Goal: Task Accomplishment & Management: Manage account settings

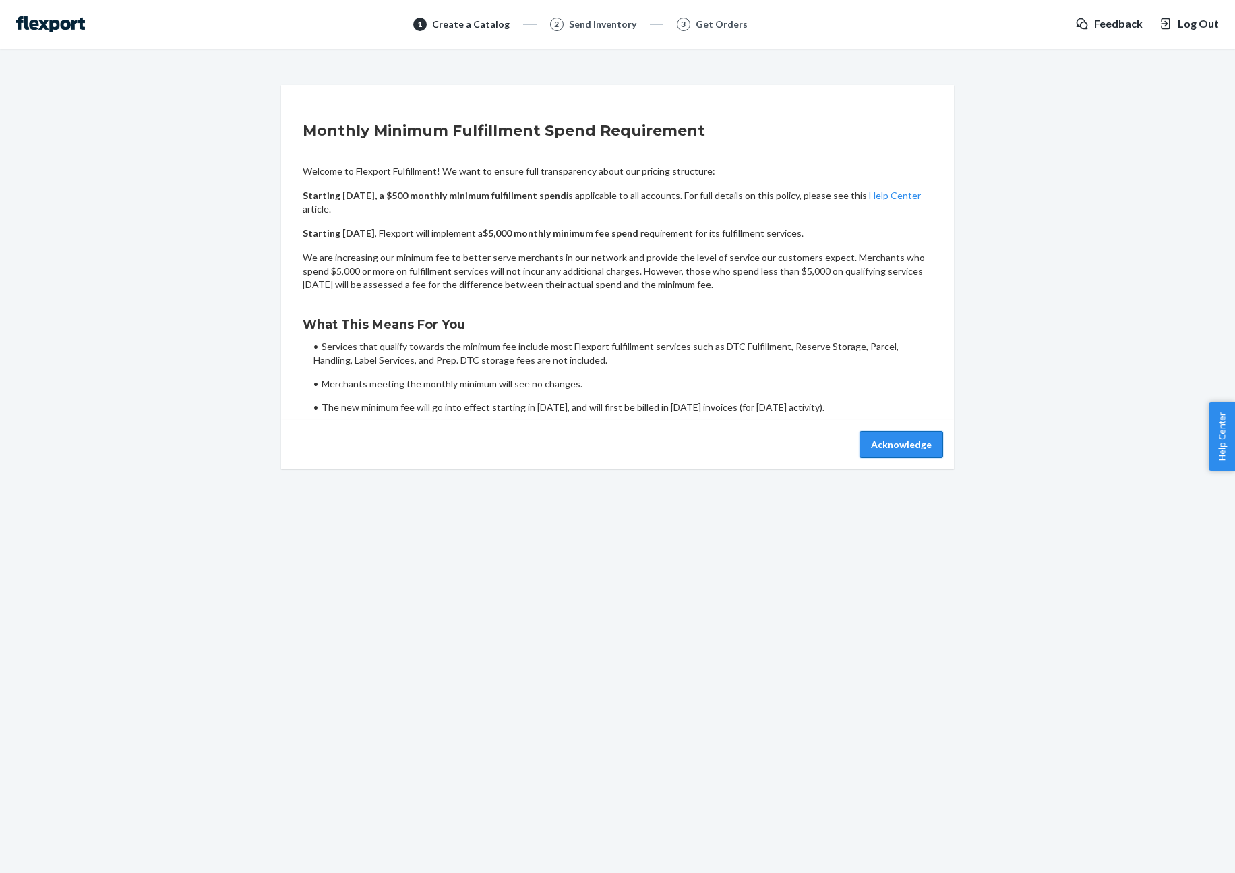
click at [908, 444] on button "Acknowledge" at bounding box center [902, 444] width 84 height 27
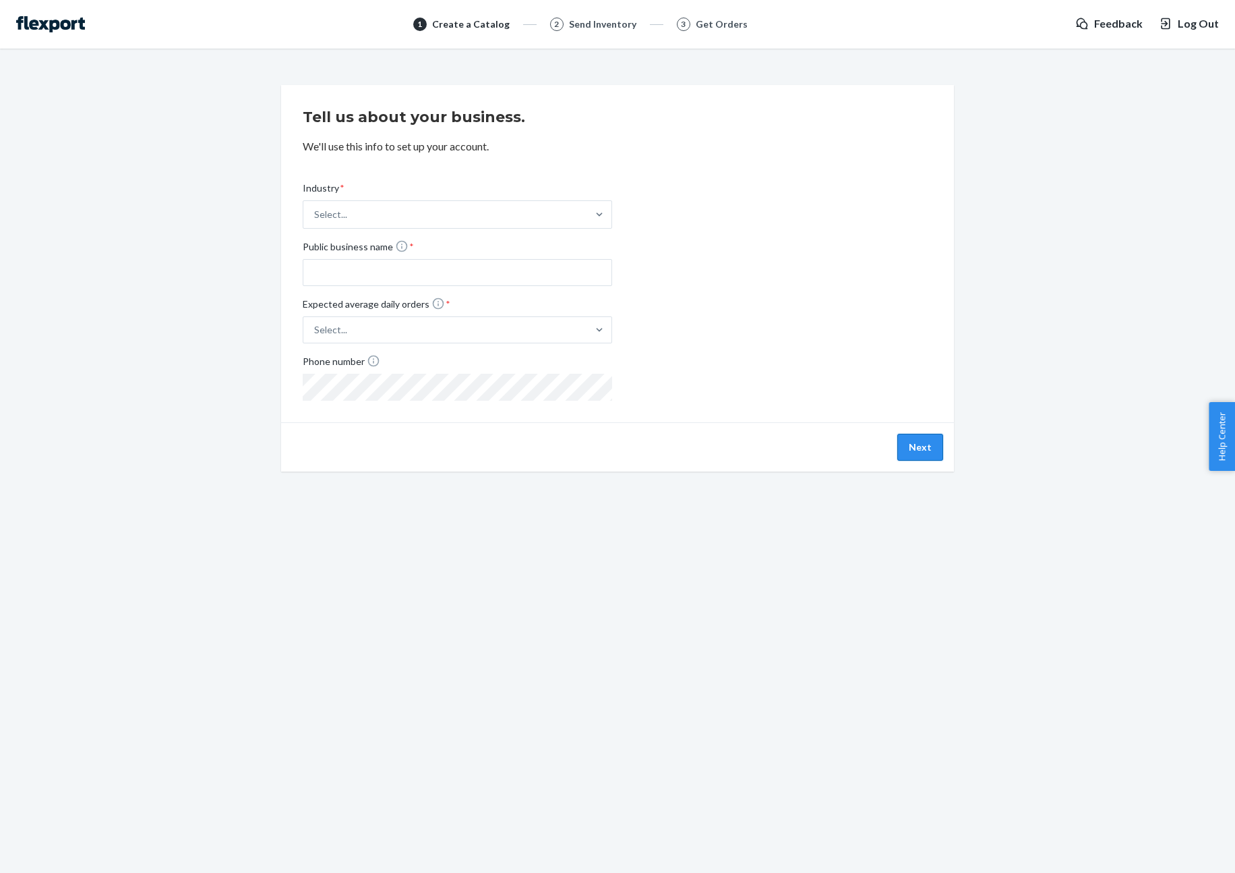
click at [929, 444] on button "Next" at bounding box center [921, 447] width 46 height 27
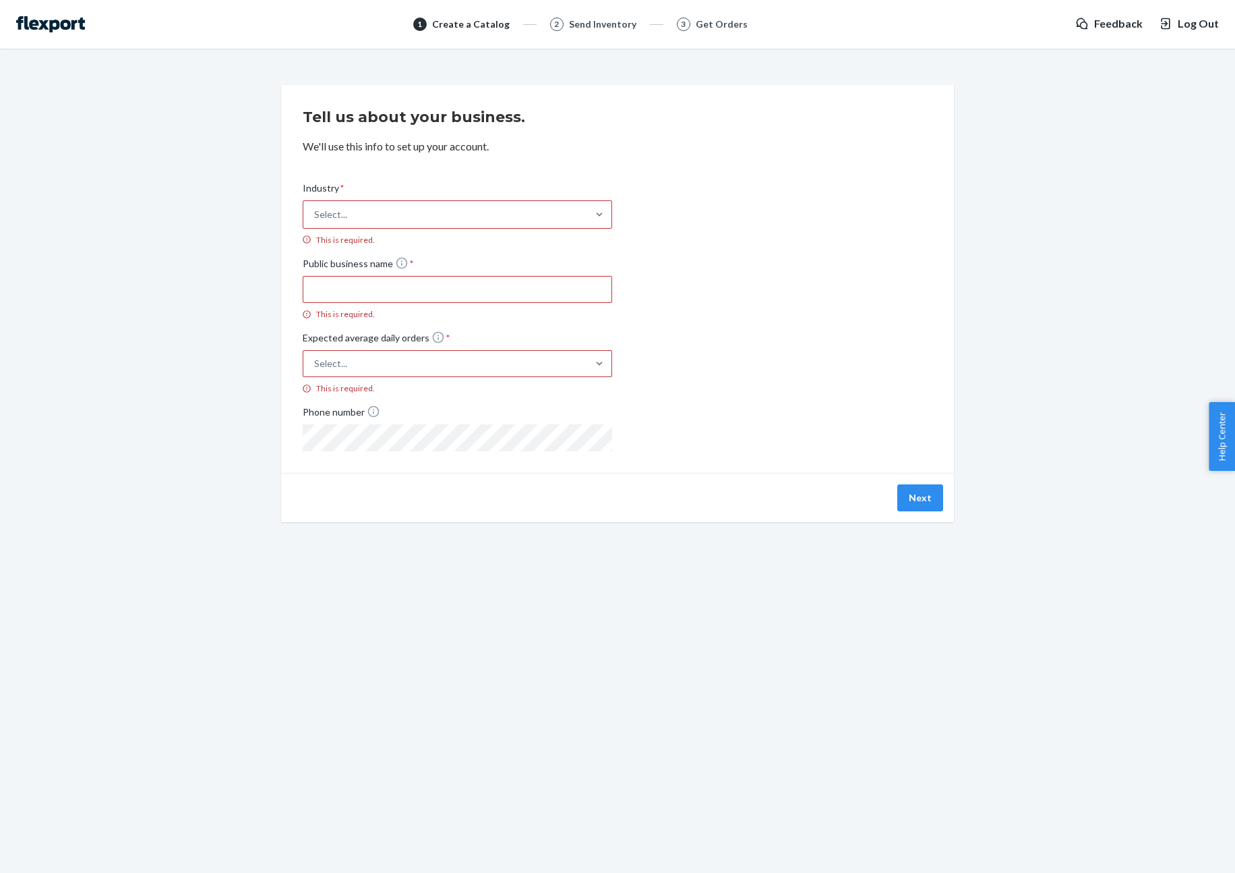
click at [484, 208] on div "Select..." at bounding box center [445, 214] width 284 height 27
click at [316, 208] on input "Industry * Select... This is required." at bounding box center [314, 214] width 1 height 13
drag, startPoint x: 1131, startPoint y: 115, endPoint x: 1144, endPoint y: 49, distance: 67.3
click at [1137, 109] on div "Tell us about your business. We'll use this info to set up your account. Indust…" at bounding box center [617, 303] width 1215 height 437
click at [1108, 21] on span "Feedback" at bounding box center [1118, 24] width 49 height 16
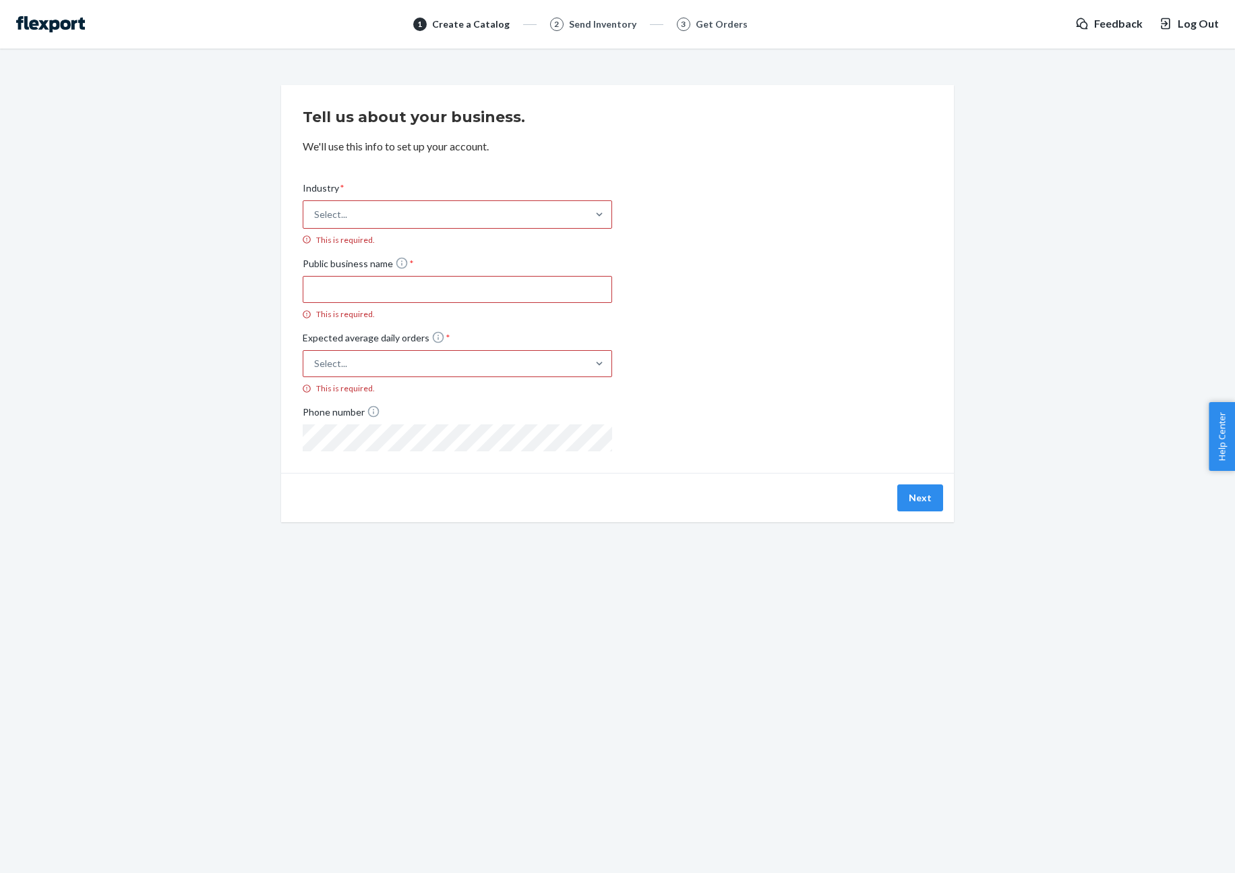
drag, startPoint x: 620, startPoint y: 18, endPoint x: 520, endPoint y: 36, distance: 102.1
click at [618, 20] on div "Send Inventory" at bounding box center [602, 24] width 67 height 13
click at [466, 209] on div "Select..." at bounding box center [445, 214] width 284 height 27
click at [316, 209] on input "Industry * Select... This is required." at bounding box center [314, 214] width 1 height 13
type input "te"
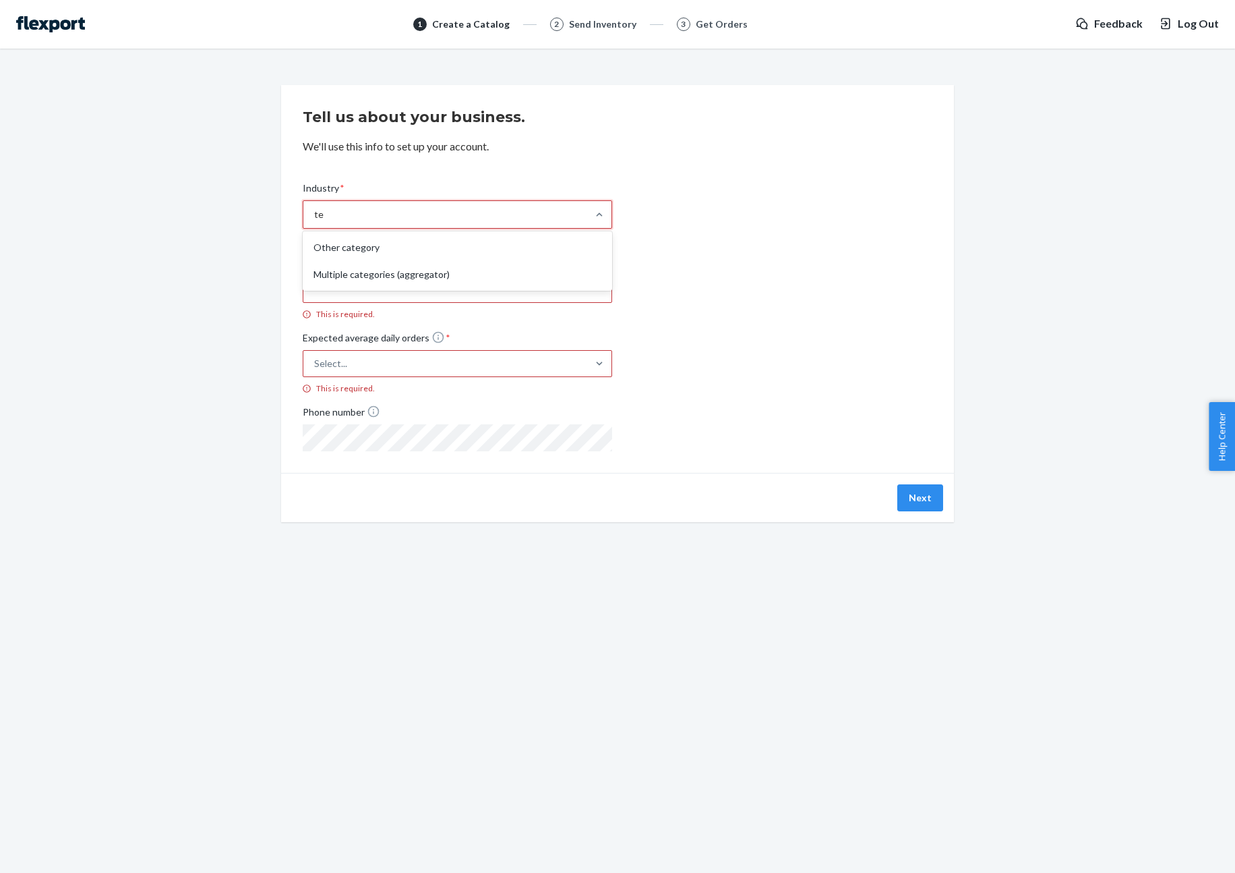
click at [441, 255] on div "Other category" at bounding box center [457, 247] width 304 height 27
click at [324, 221] on input "te" at bounding box center [319, 214] width 10 height 13
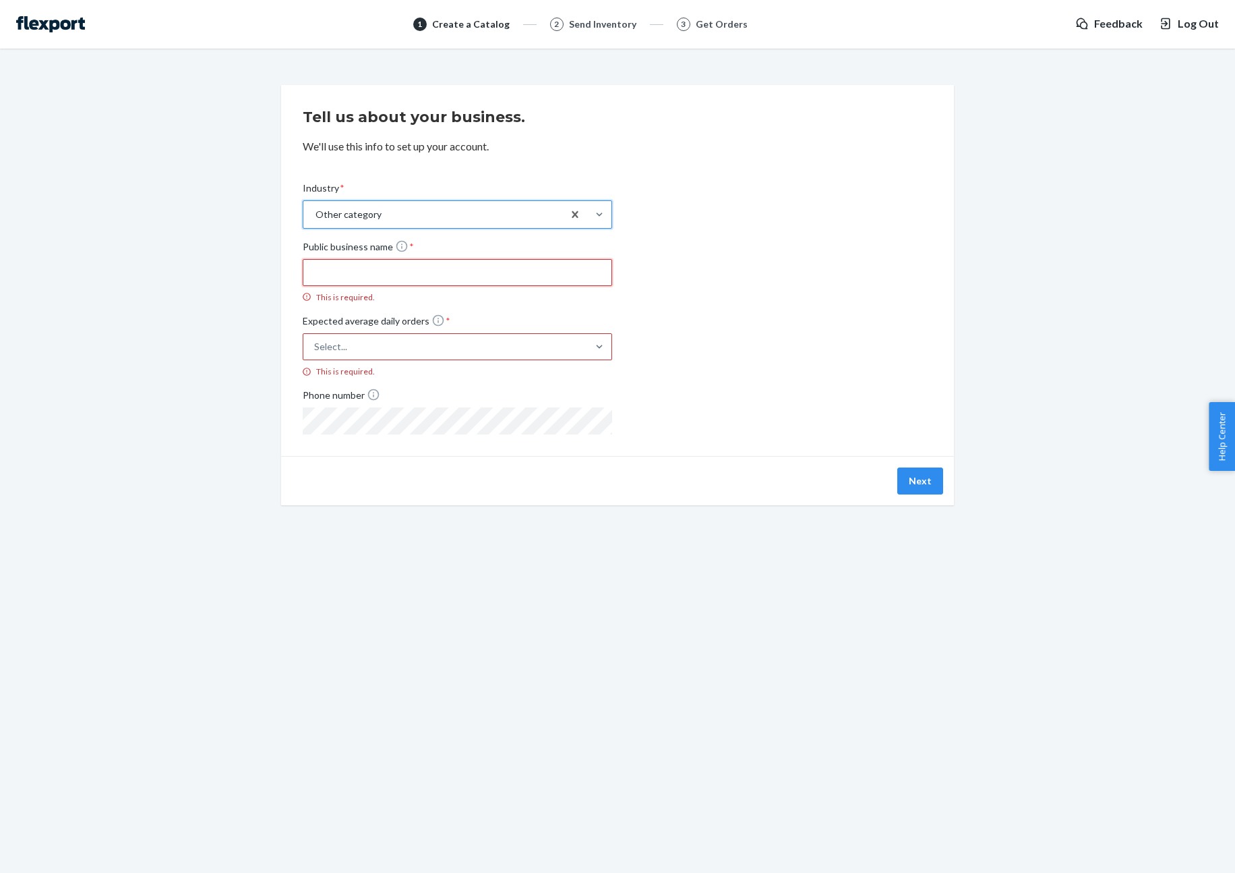
click at [440, 269] on input "Public business name * This is required." at bounding box center [458, 272] width 310 height 27
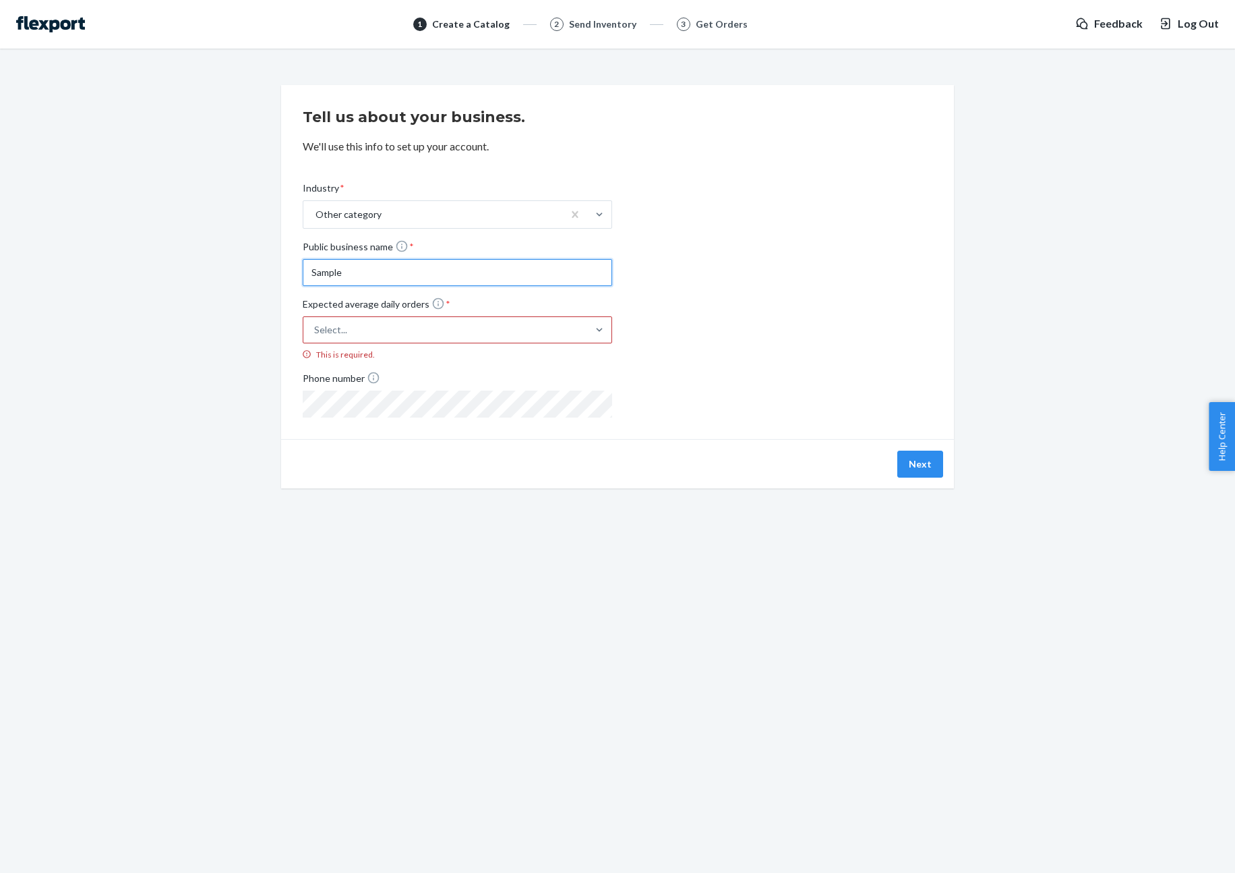
type input "Sample"
click at [540, 326] on div "Select..." at bounding box center [445, 330] width 284 height 24
click at [247, 330] on input "Expected average daily orders * Select... This is required." at bounding box center [247, 330] width 0 height 0
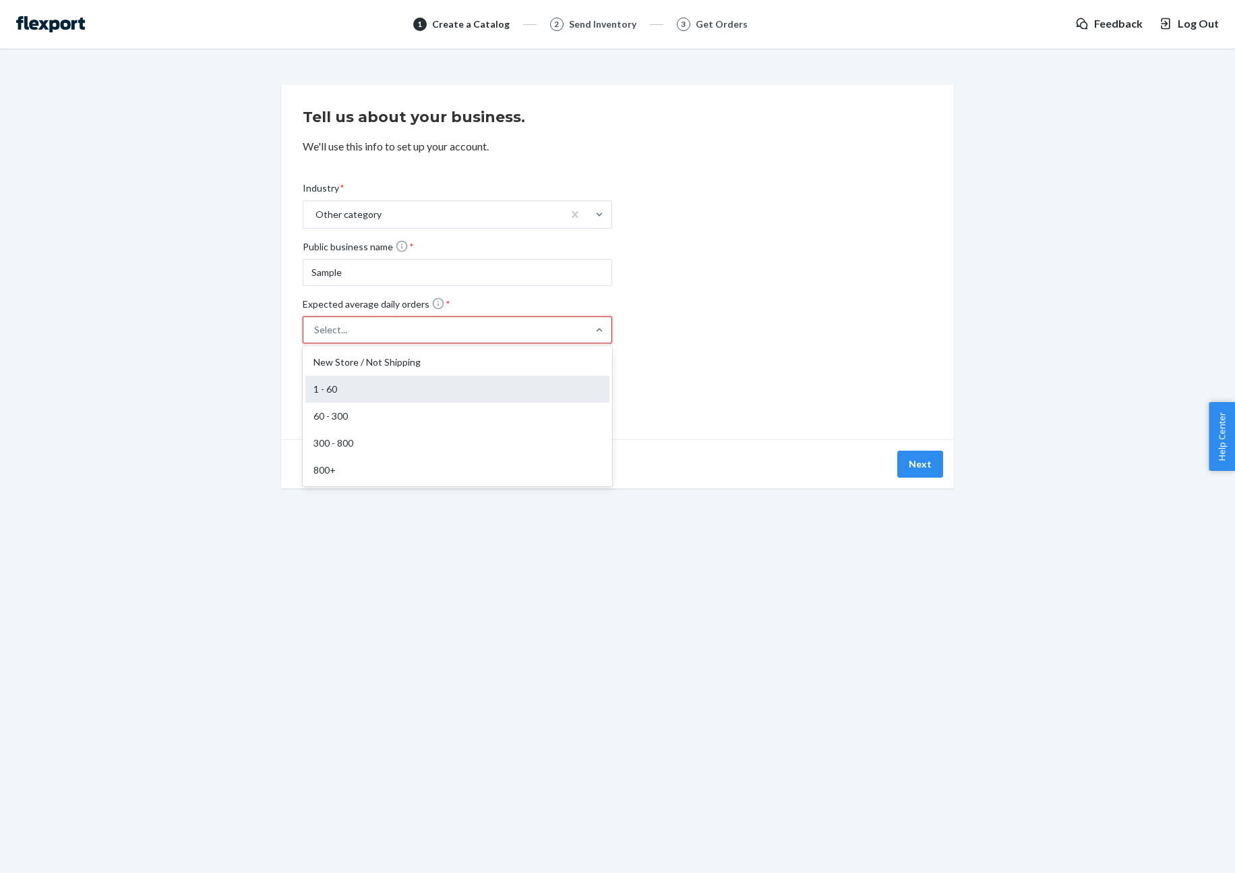
click at [493, 380] on div "1 - 60" at bounding box center [457, 389] width 304 height 27
click at [247, 330] on input "Expected average daily orders * option 1 - 60 focused, 2 of 5. 5 results availa…" at bounding box center [247, 330] width 0 height 0
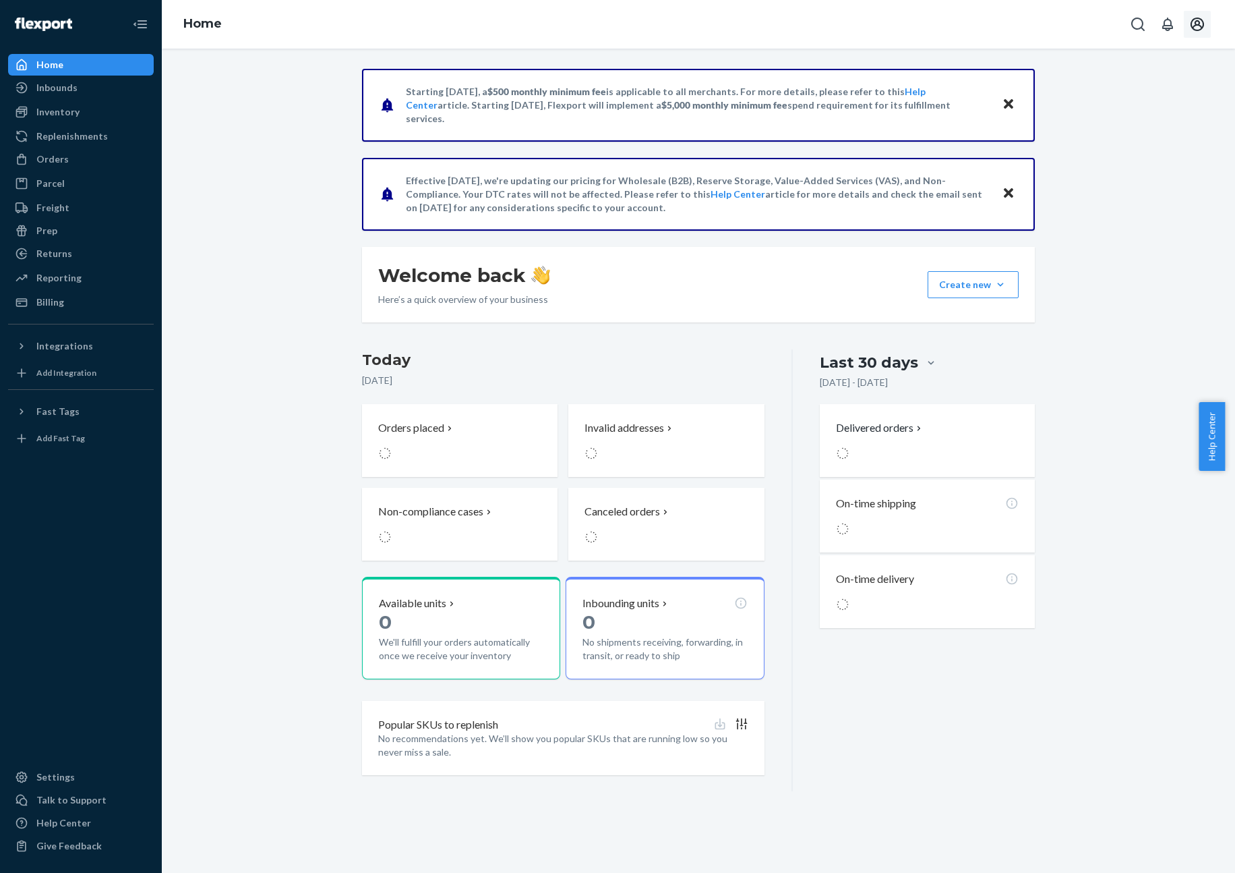
click at [1200, 24] on icon "Open account menu" at bounding box center [1198, 24] width 16 height 16
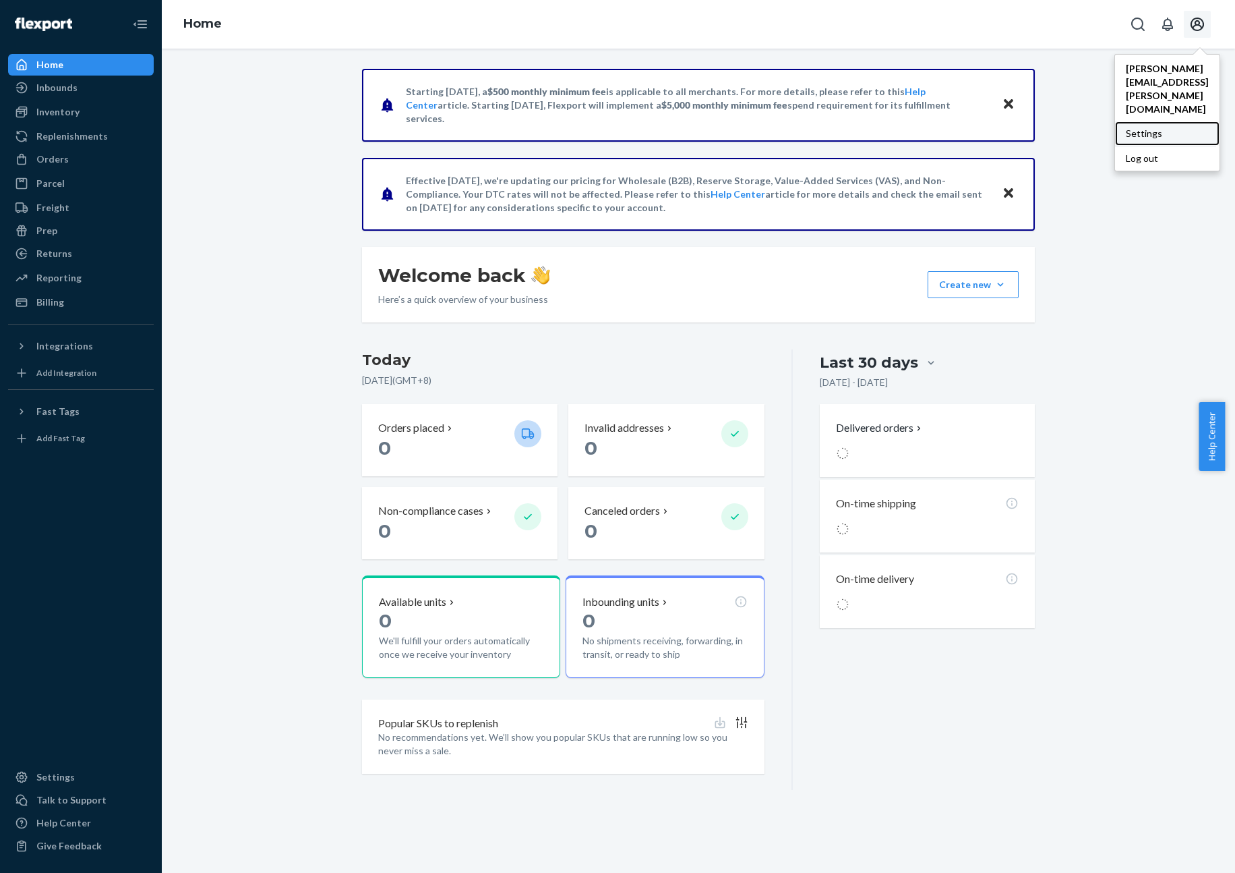
click at [1186, 121] on div "Settings" at bounding box center [1167, 133] width 105 height 24
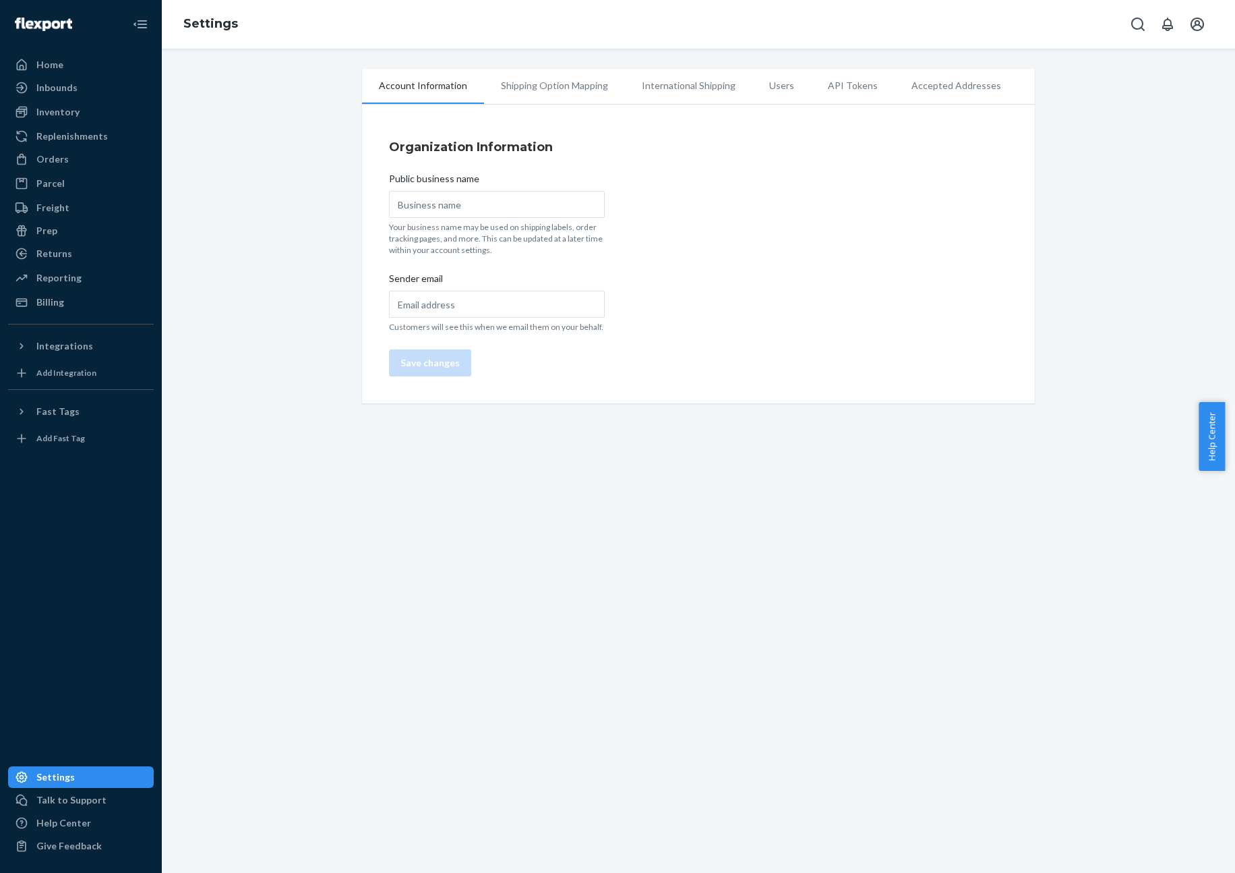
click at [765, 95] on li "Users" at bounding box center [782, 86] width 59 height 34
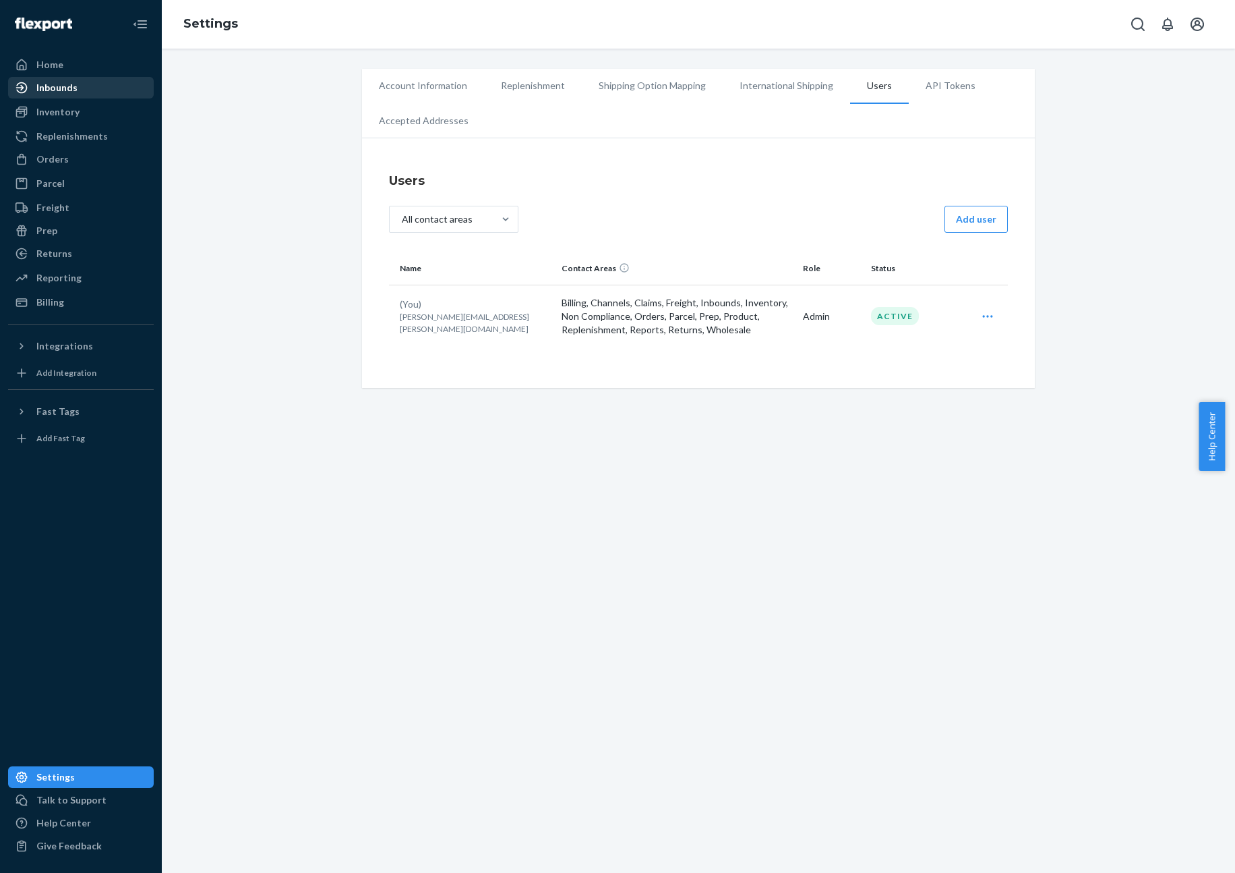
drag, startPoint x: 103, startPoint y: 109, endPoint x: 102, endPoint y: 96, distance: 12.9
click at [103, 109] on div "Inventory" at bounding box center [80, 112] width 143 height 19
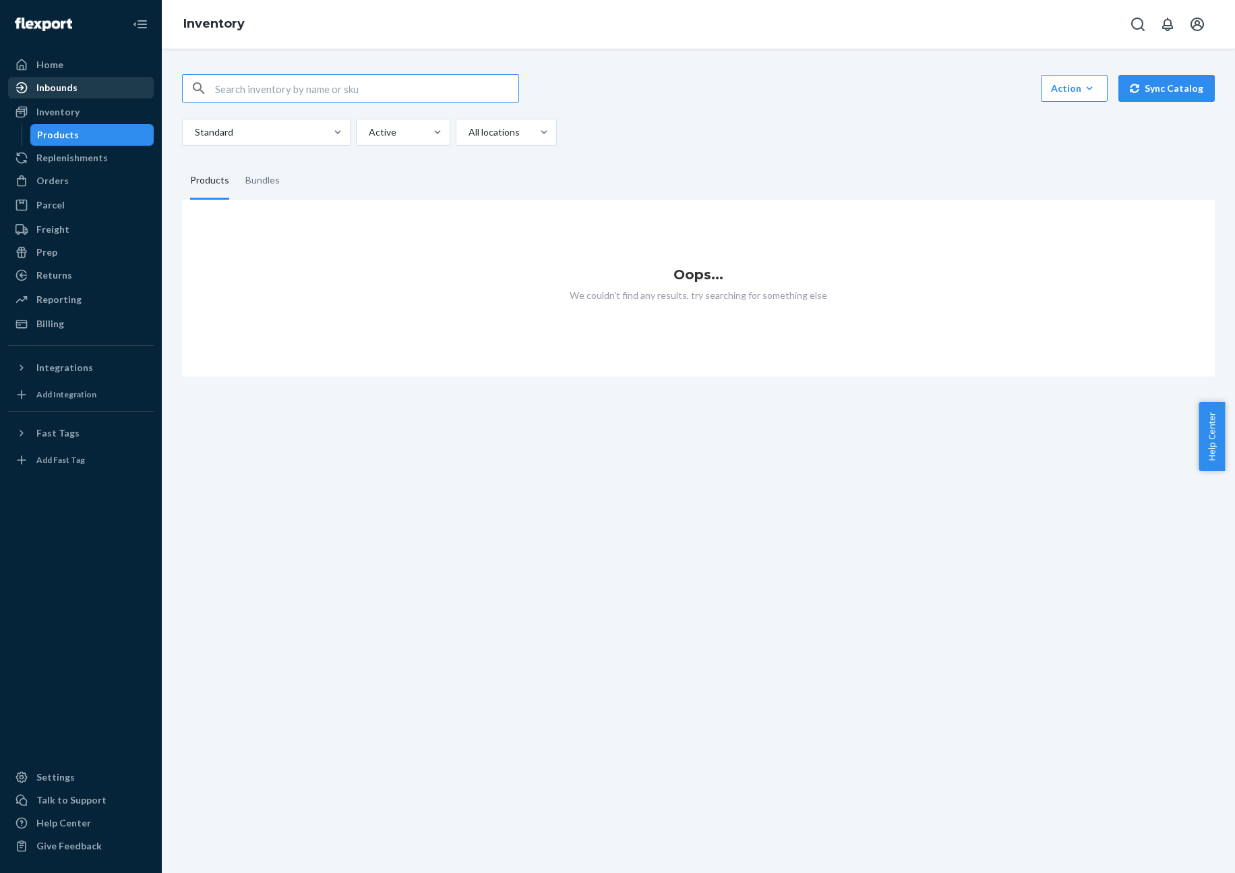
click at [102, 90] on div "Inbounds" at bounding box center [80, 87] width 143 height 19
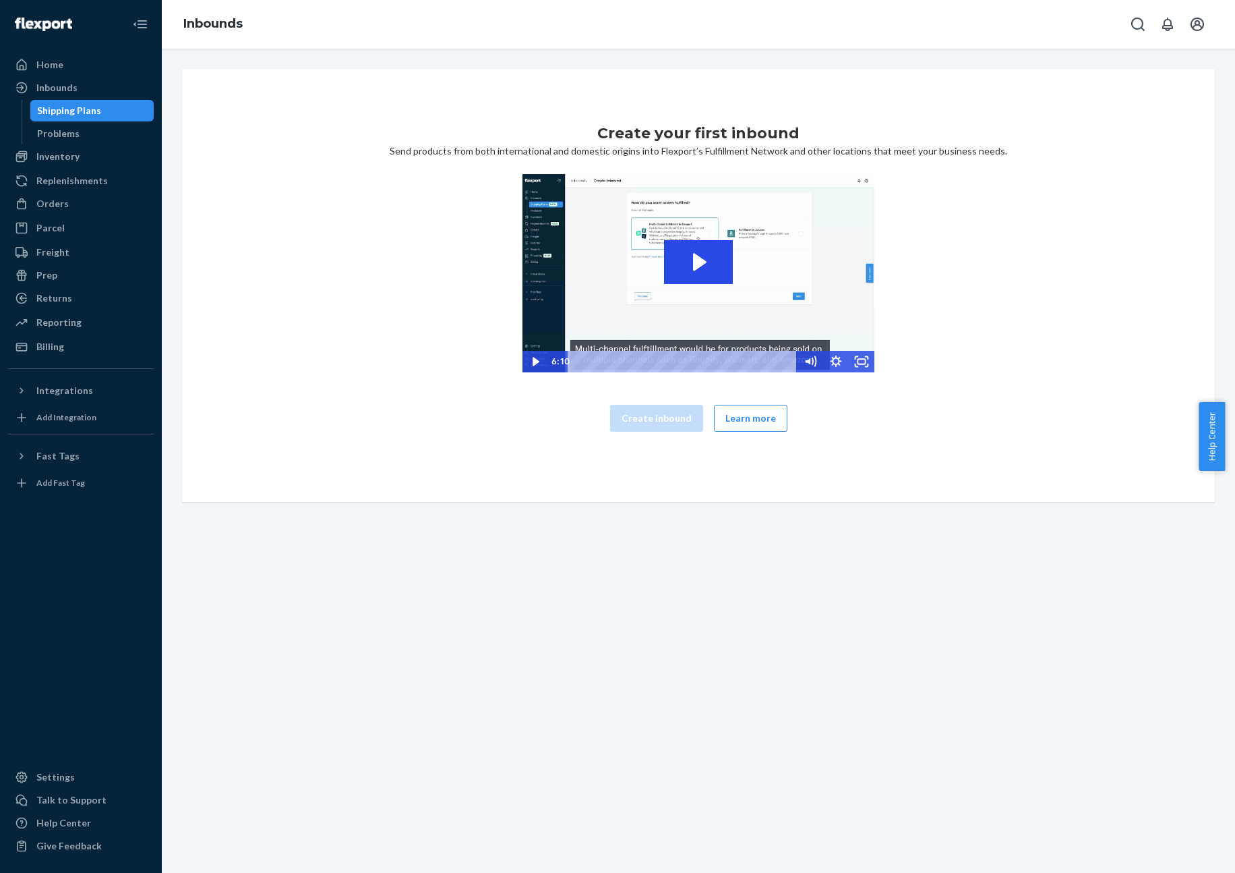
drag, startPoint x: 146, startPoint y: 97, endPoint x: 168, endPoint y: 99, distance: 22.3
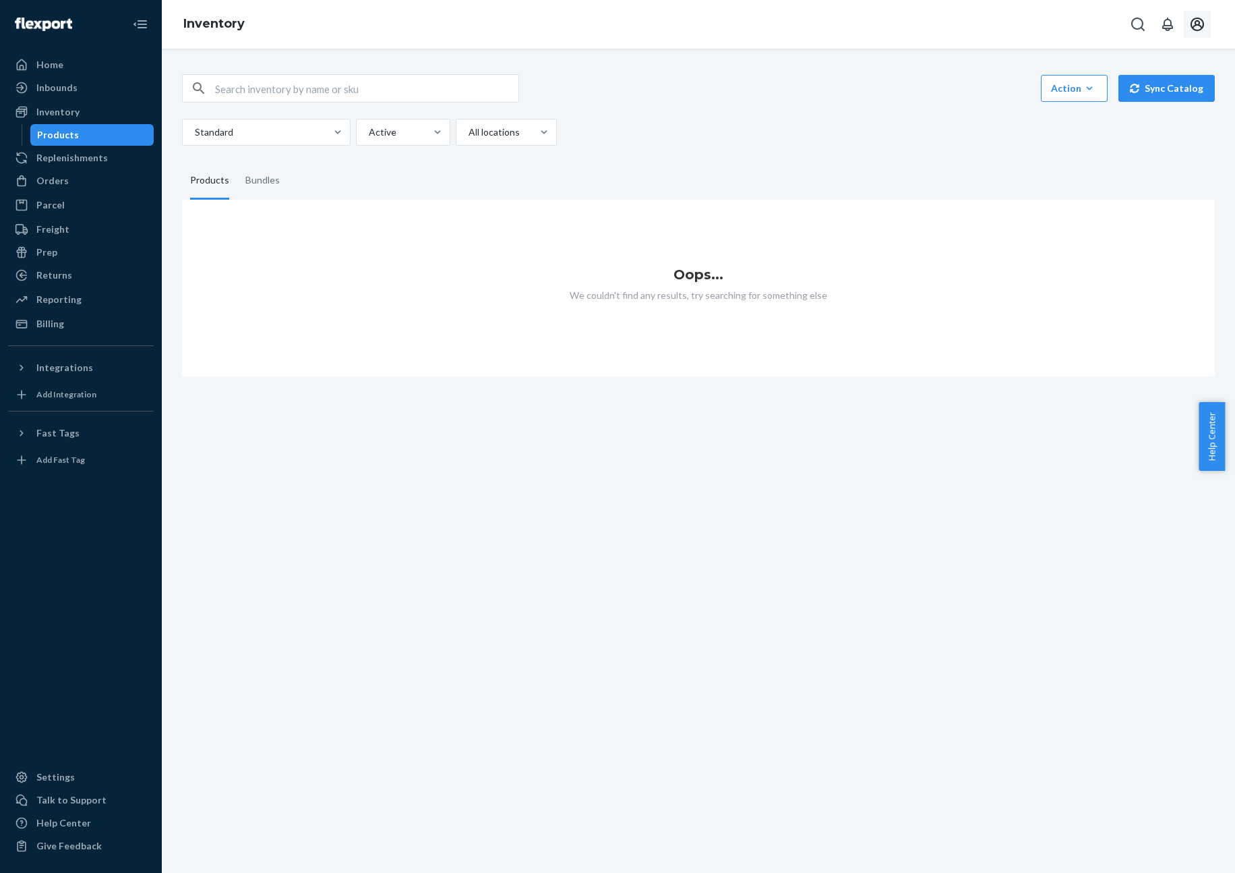
click at [1201, 26] on icon "Open account menu" at bounding box center [1197, 24] width 13 height 13
click at [1169, 121] on div "Settings" at bounding box center [1167, 133] width 105 height 24
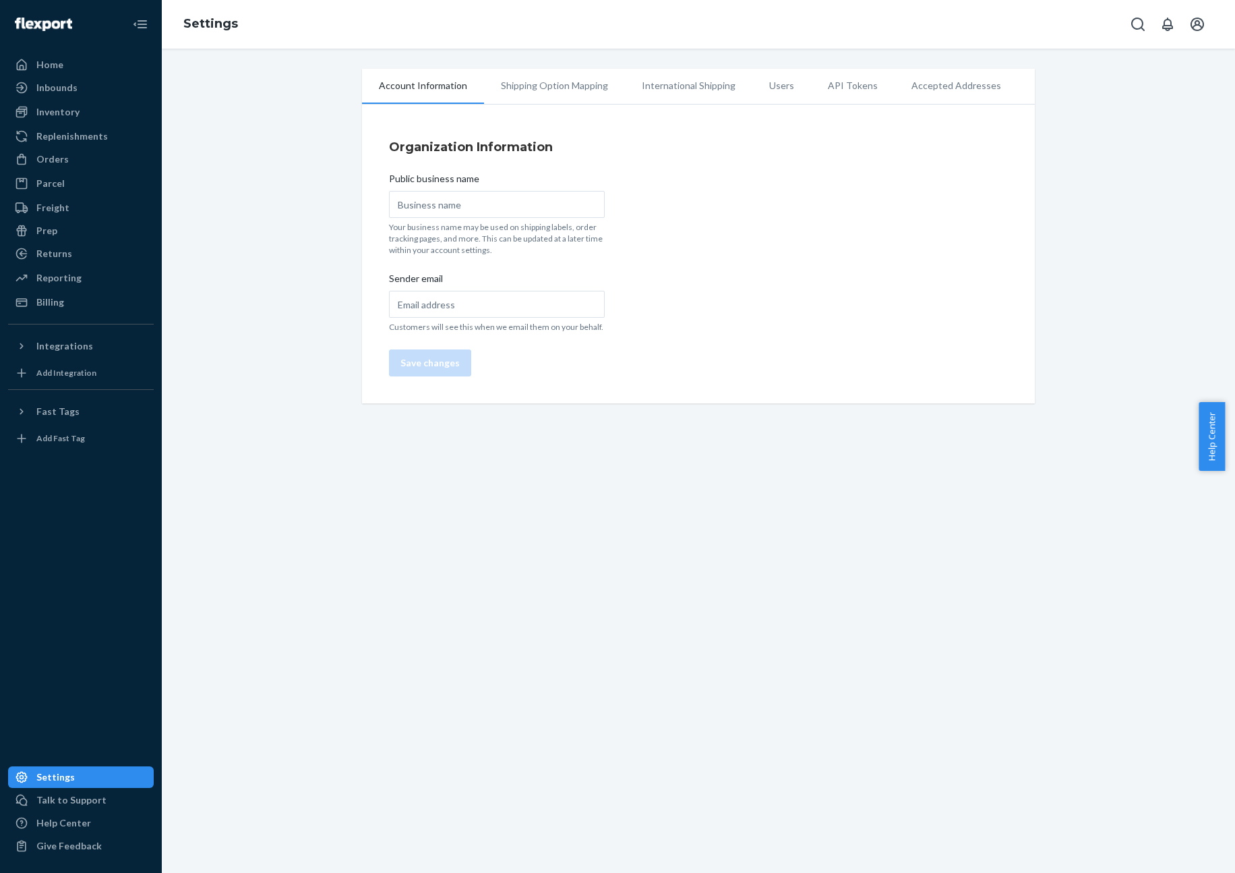
click at [761, 86] on li "Users" at bounding box center [782, 86] width 59 height 34
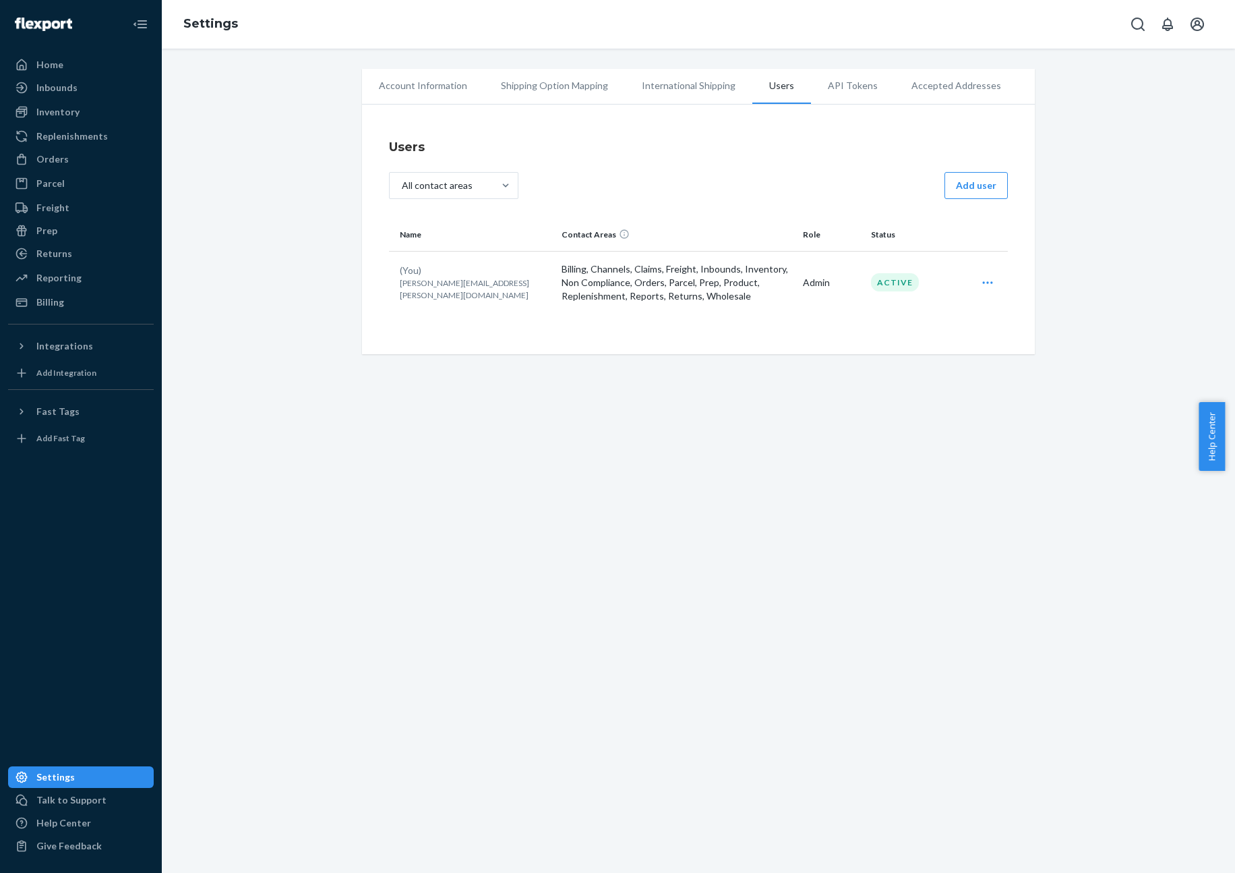
click at [983, 282] on icon "Open user actions" at bounding box center [988, 282] width 10 height 2
click at [909, 312] on span "Edit" at bounding box center [926, 315] width 84 height 9
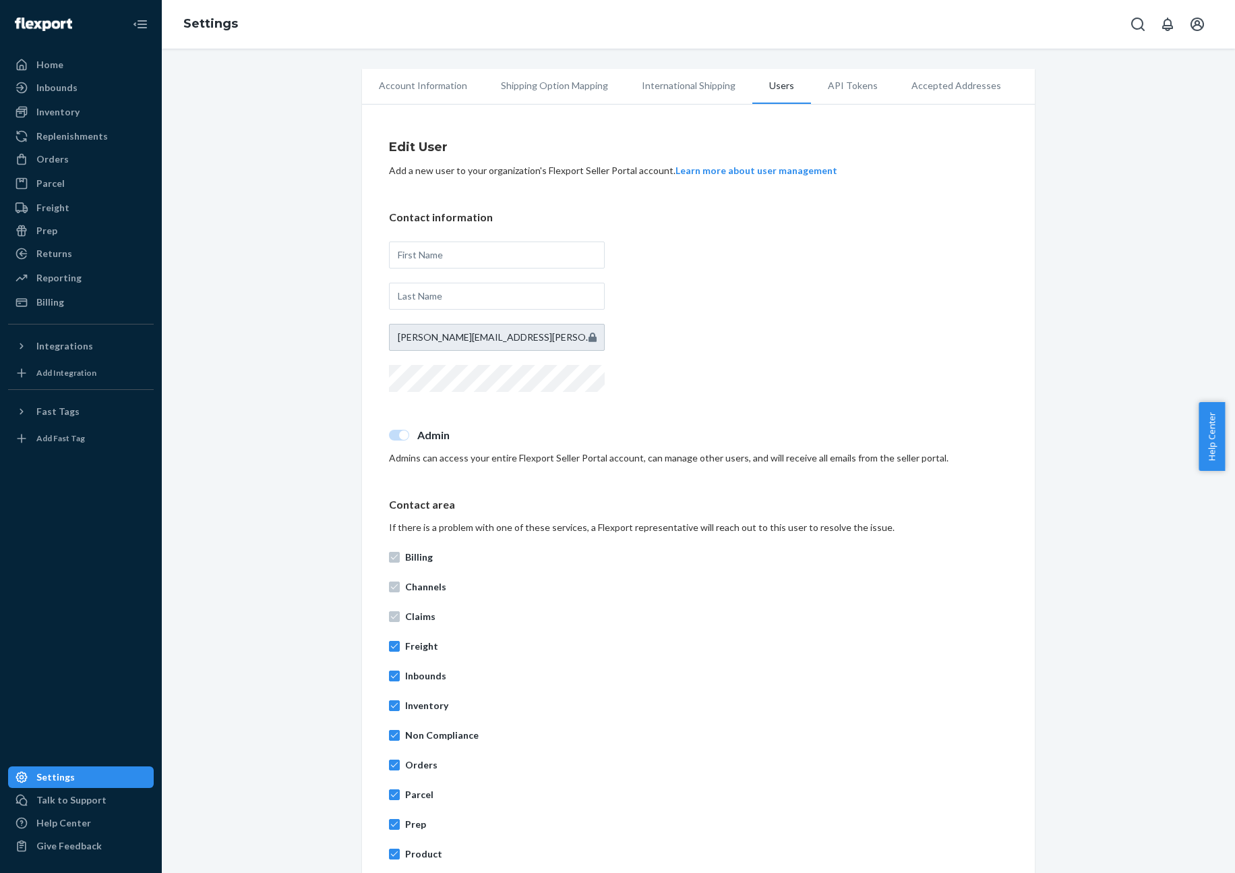
scroll to position [193, 0]
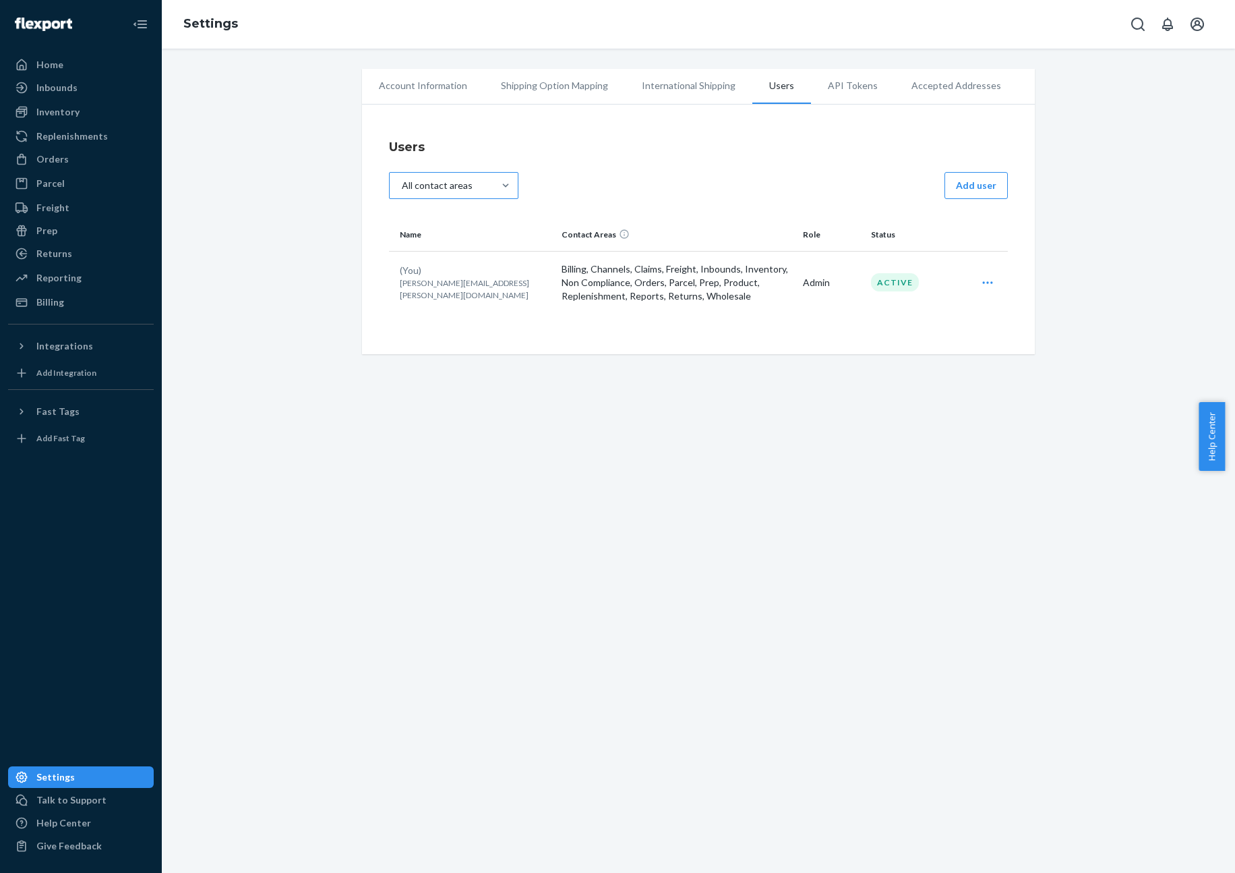
click at [485, 192] on div "All contact areas" at bounding box center [442, 185] width 104 height 24
click at [407, 185] on input "All contact areas" at bounding box center [407, 185] width 0 height 0
click at [680, 148] on h4 "Users" at bounding box center [698, 147] width 619 height 18
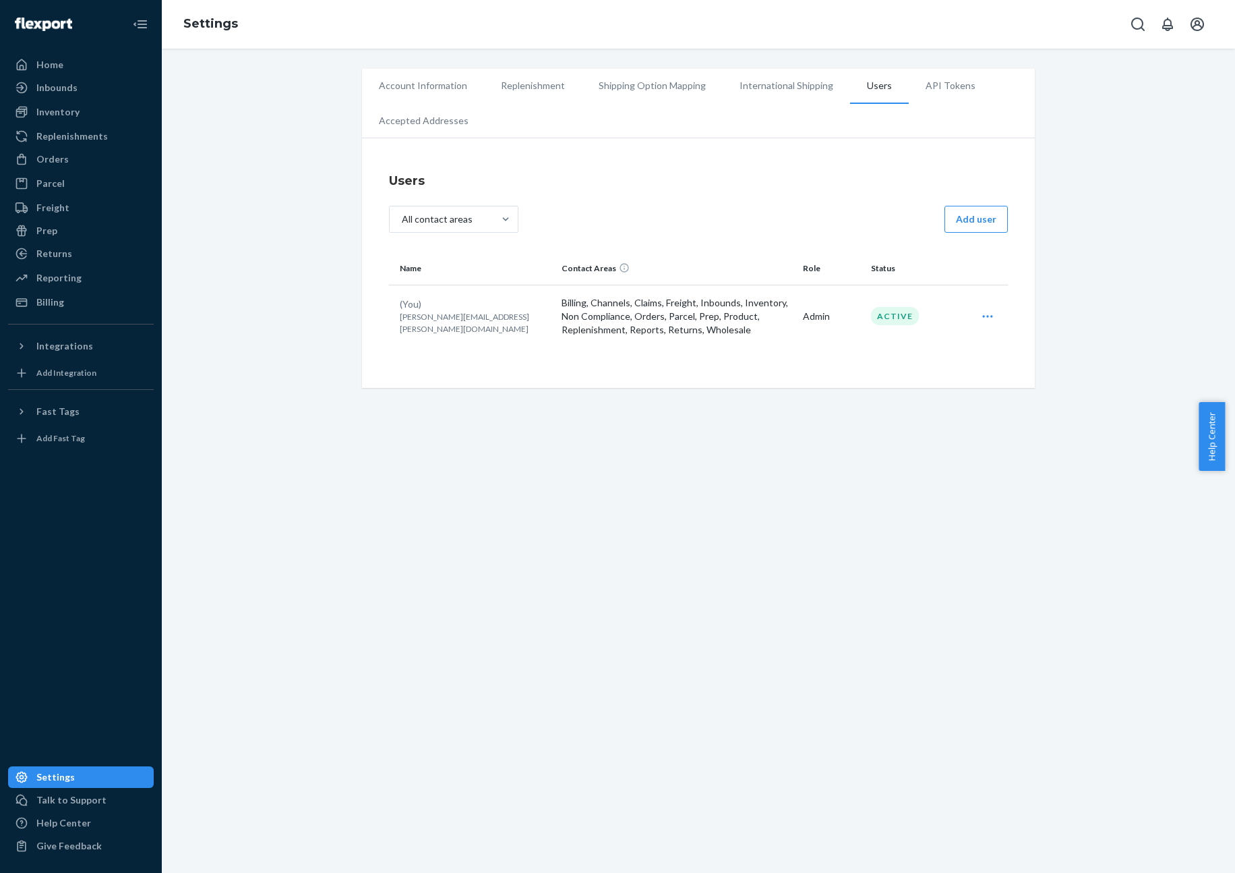
click at [981, 319] on icon "Open user actions" at bounding box center [987, 316] width 13 height 13
click at [1198, 29] on icon "Open account menu" at bounding box center [1198, 24] width 16 height 16
click at [1174, 121] on div "Settings" at bounding box center [1167, 133] width 105 height 24
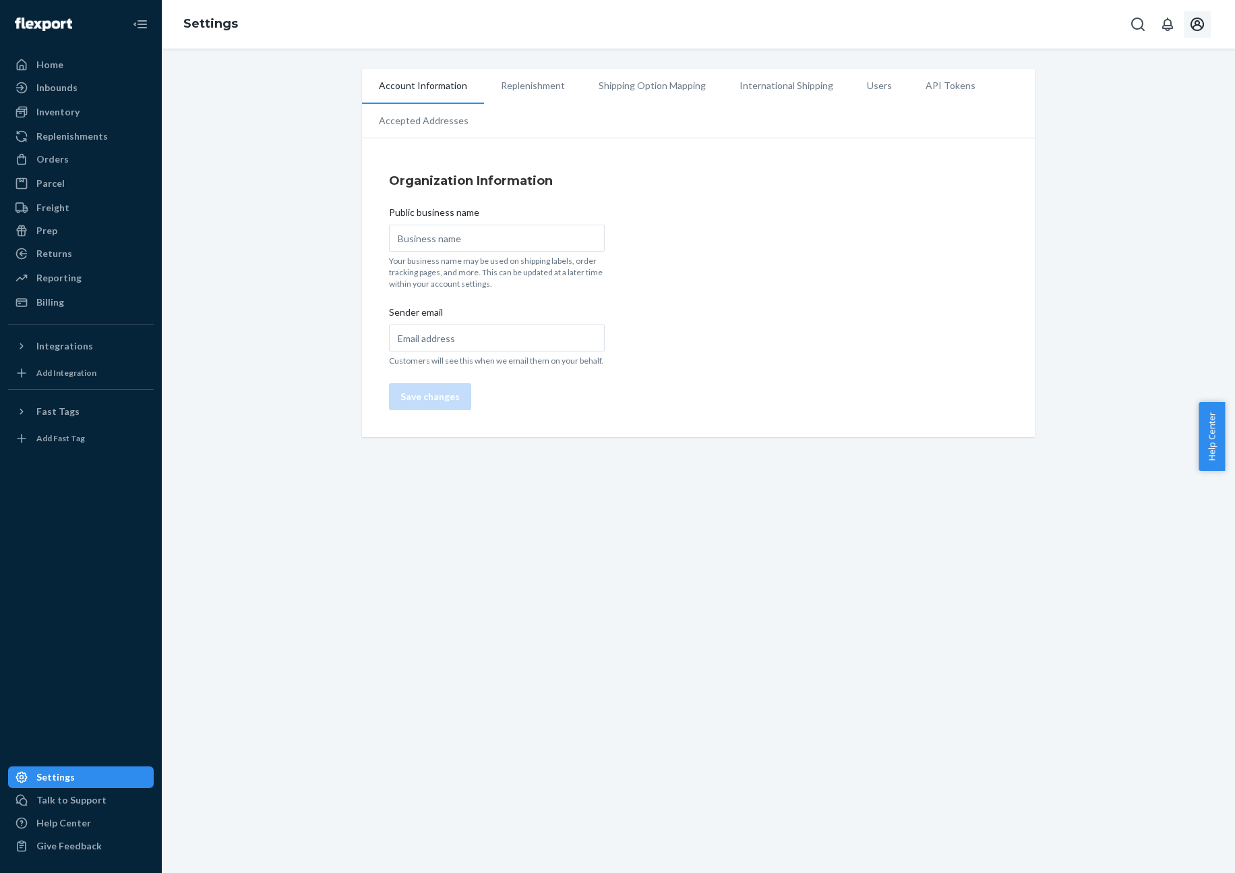
drag, startPoint x: 276, startPoint y: 607, endPoint x: 273, endPoint y: 593, distance: 14.4
click at [276, 608] on div "Account Information Replenishment Shipping Option Mapping International Shippin…" at bounding box center [699, 461] width 1074 height 824
click at [139, 24] on icon "Close Navigation" at bounding box center [142, 24] width 9 height 8
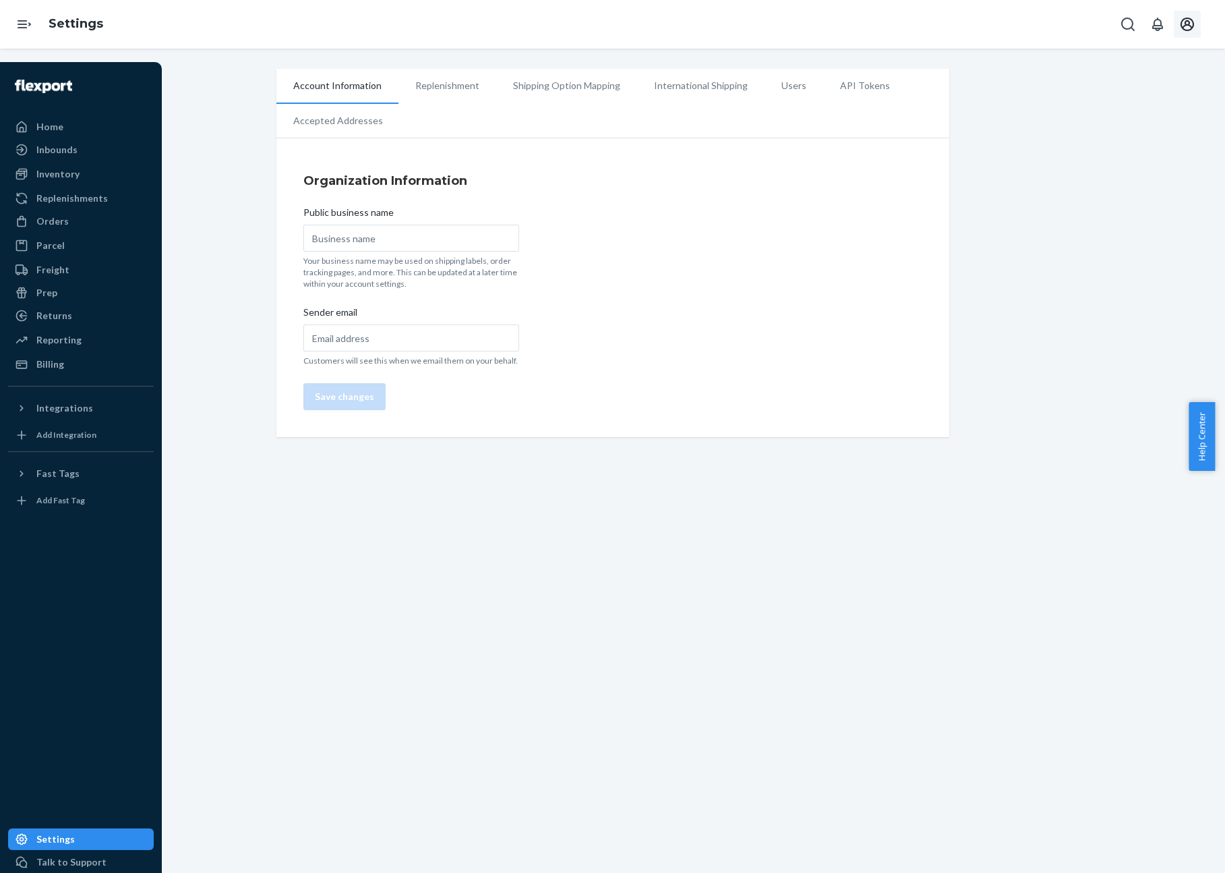
click at [42, 27] on div at bounding box center [24, 24] width 49 height 49
click at [1193, 20] on icon "Open account menu" at bounding box center [1187, 24] width 16 height 16
click at [25, 23] on icon "Open Navigation" at bounding box center [24, 24] width 16 height 16
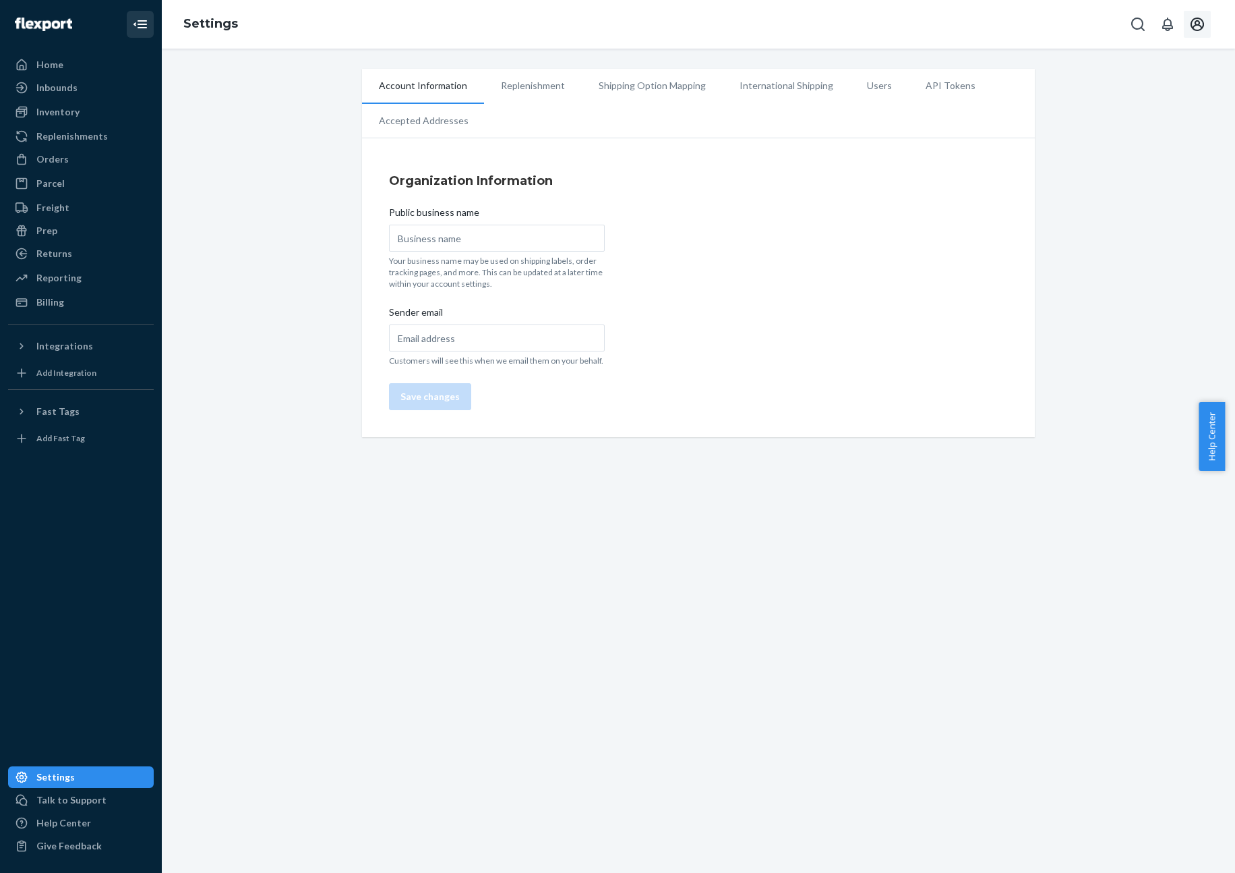
click at [1192, 22] on icon "Open account menu" at bounding box center [1198, 24] width 16 height 16
click at [1148, 121] on div "Settings" at bounding box center [1167, 133] width 105 height 24
click at [1199, 27] on icon "Open account menu" at bounding box center [1198, 24] width 16 height 16
